Goal: Task Accomplishment & Management: Complete application form

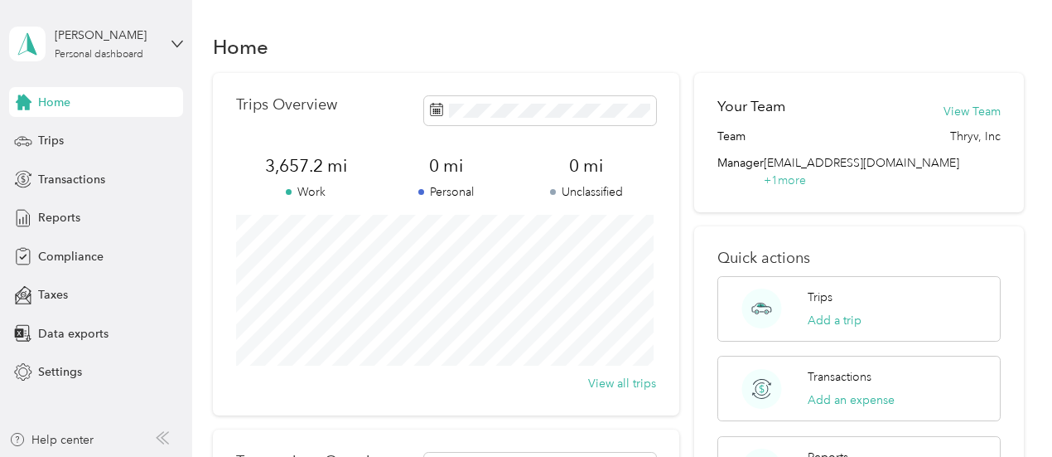
click at [406, 129] on div "Trips Overview 3,657.2 mi Work 0 mi Personal 0 mi Unclassified View all trips" at bounding box center [446, 244] width 467 height 342
click at [91, 220] on div "Reports" at bounding box center [96, 218] width 174 height 30
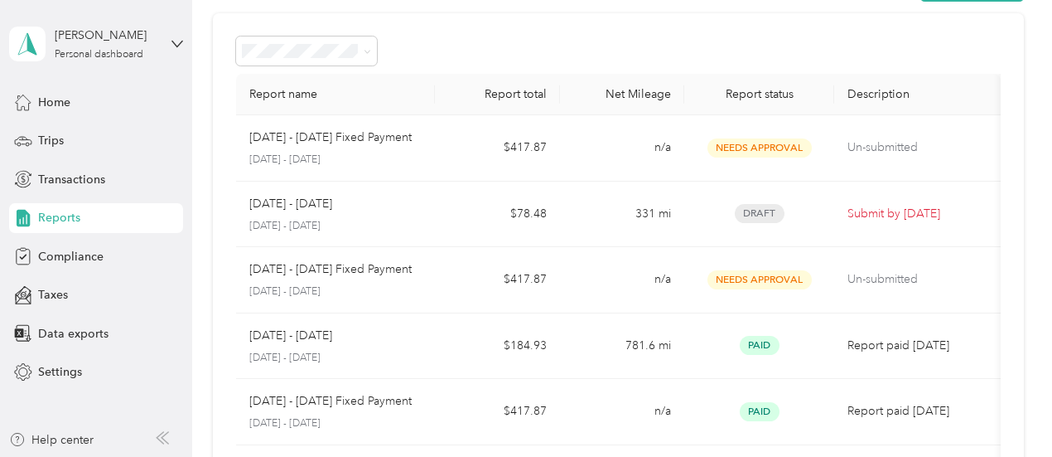
scroll to position [62, 0]
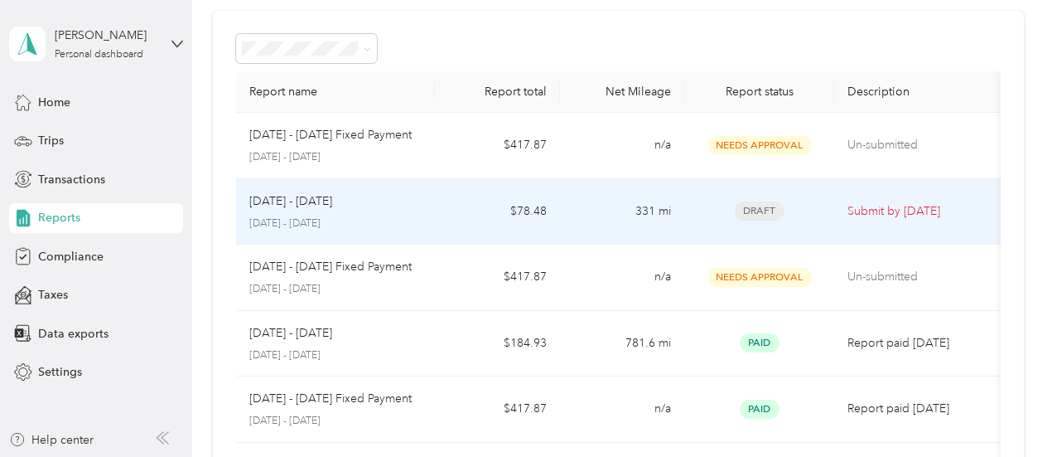
click at [301, 201] on p "[DATE] - [DATE]" at bounding box center [290, 201] width 83 height 18
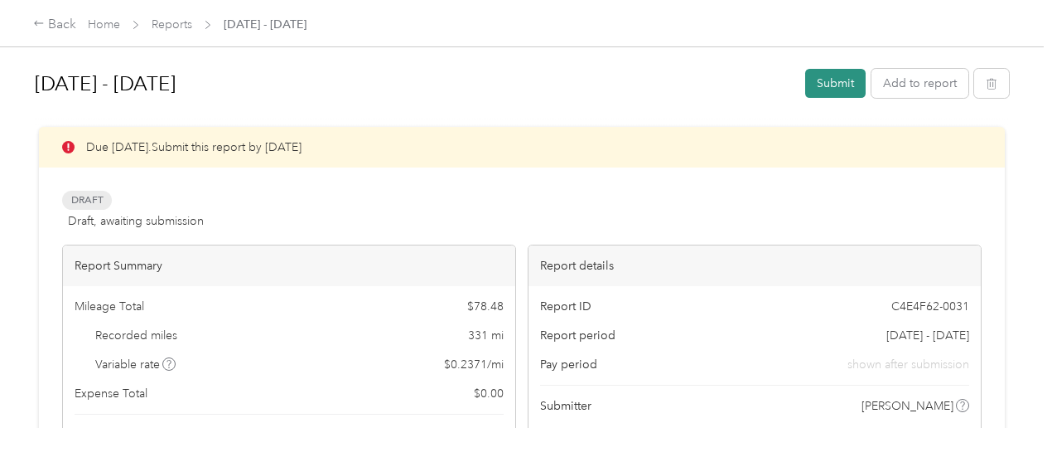
click at [835, 84] on button "Submit" at bounding box center [835, 83] width 60 height 29
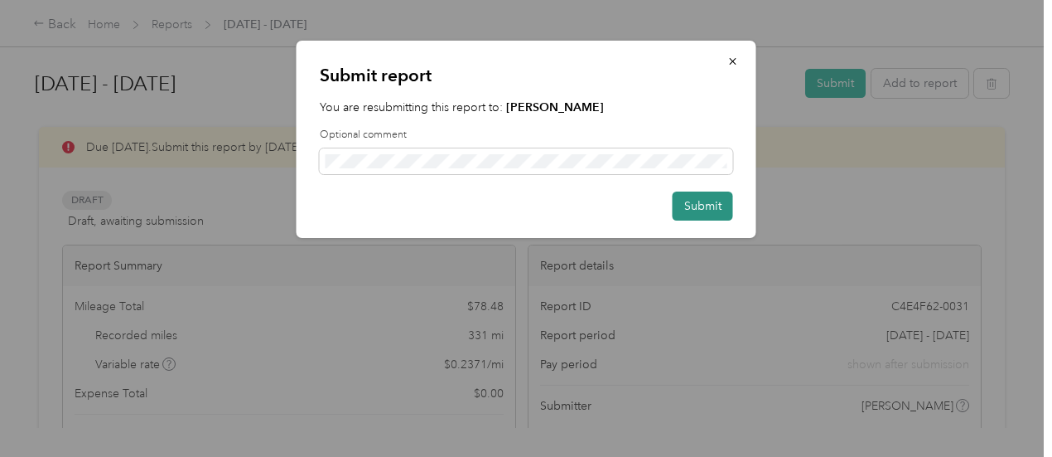
click at [694, 201] on button "Submit" at bounding box center [703, 205] width 60 height 29
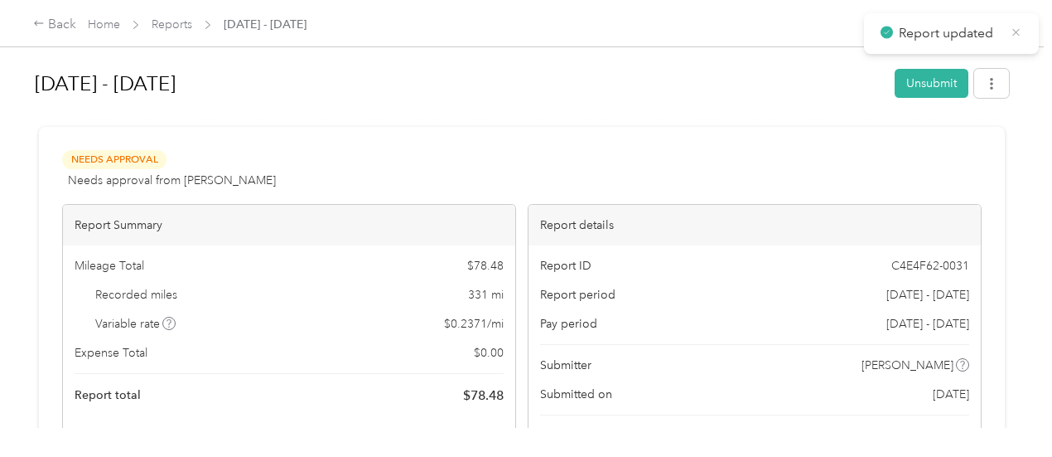
click at [1016, 34] on icon at bounding box center [1016, 32] width 12 height 15
